Goal: Complete application form: Complete application form

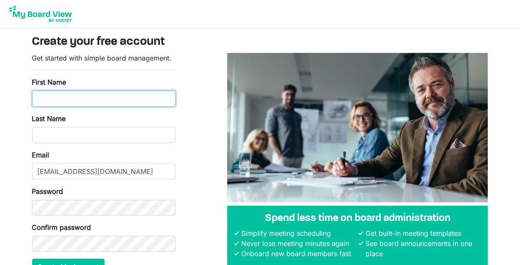
click at [74, 100] on input "First Name" at bounding box center [103, 99] width 143 height 16
type input "Heather"
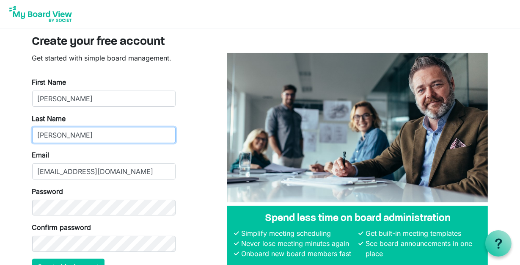
type input "McDaniel"
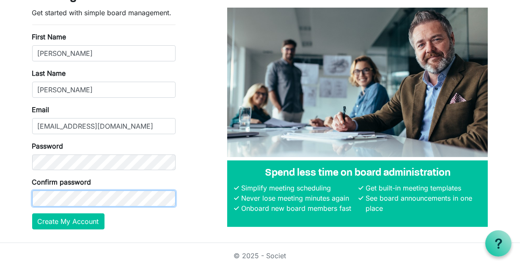
scroll to position [49, 0]
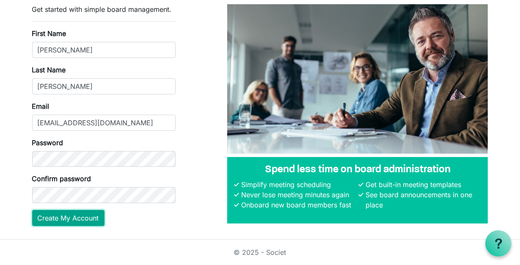
click at [77, 218] on button "Create My Account" at bounding box center [68, 218] width 72 height 16
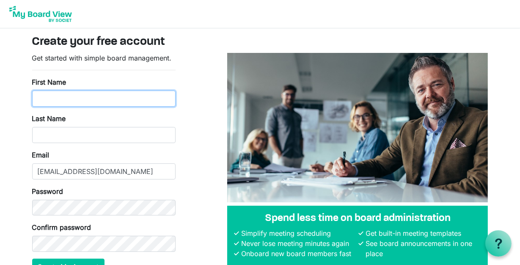
click at [77, 101] on input "First Name" at bounding box center [103, 99] width 143 height 16
type input "Marie"
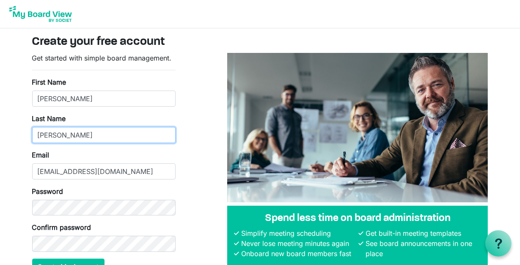
type input "McDaniel"
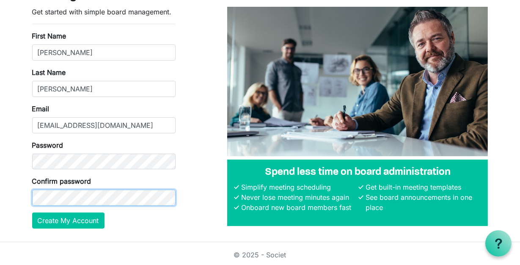
scroll to position [49, 0]
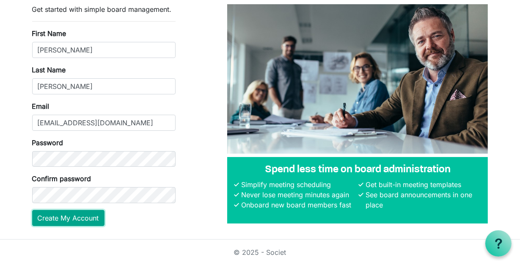
click at [76, 224] on button "Create My Account" at bounding box center [68, 218] width 72 height 16
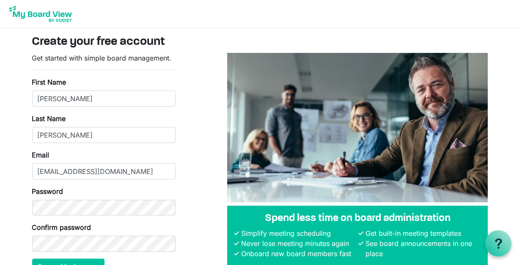
click at [60, 14] on img at bounding box center [41, 13] width 68 height 21
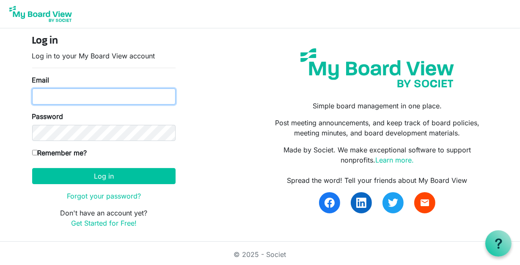
click at [109, 99] on input "Email" at bounding box center [103, 96] width 143 height 16
type input "[EMAIL_ADDRESS][DOMAIN_NAME]"
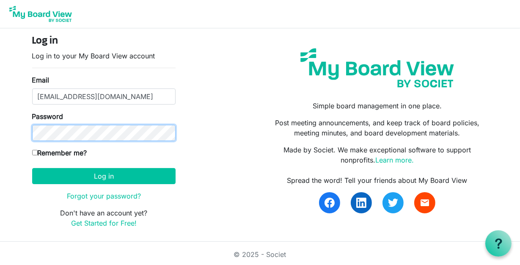
click at [32, 168] on button "Log in" at bounding box center [103, 176] width 143 height 16
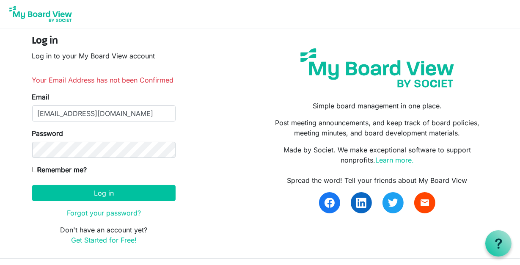
click at [207, 220] on div "Log in Log in to your My Board View account Your Email Address has not been Con…" at bounding box center [260, 143] width 469 height 217
